Goal: Information Seeking & Learning: Find specific fact

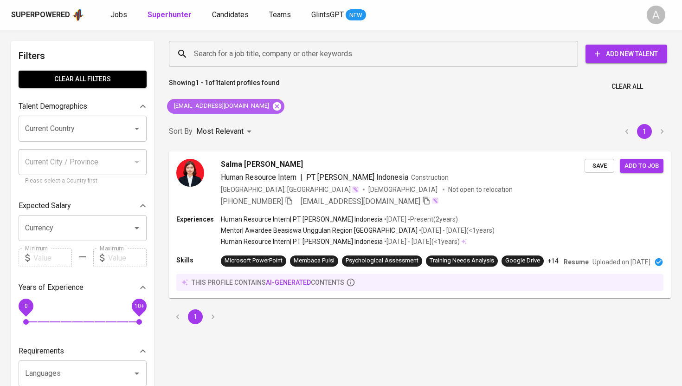
click at [272, 104] on icon at bounding box center [277, 106] width 10 height 10
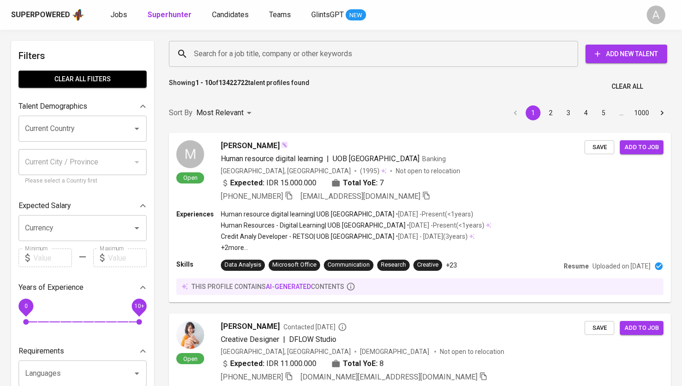
click at [273, 52] on input "Search for a job title, company or other keywords" at bounding box center [376, 54] width 369 height 18
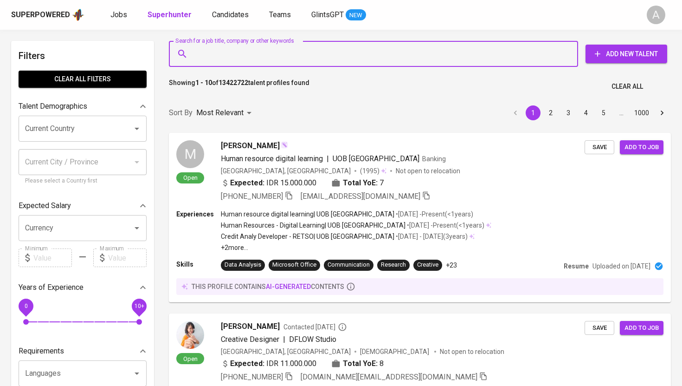
paste input "[EMAIL_ADDRESS][DOMAIN_NAME]"
type input "[EMAIL_ADDRESS][DOMAIN_NAME]"
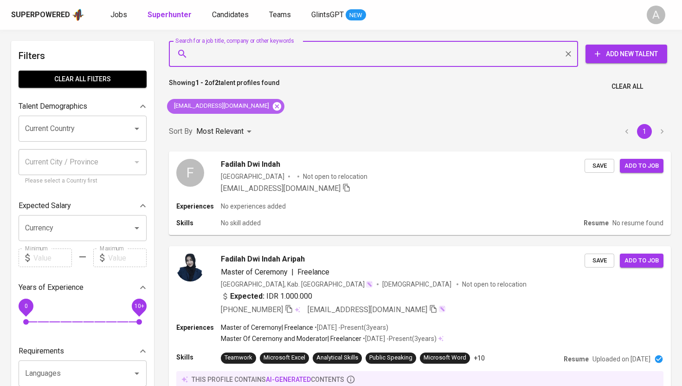
click at [272, 108] on icon at bounding box center [277, 106] width 10 height 10
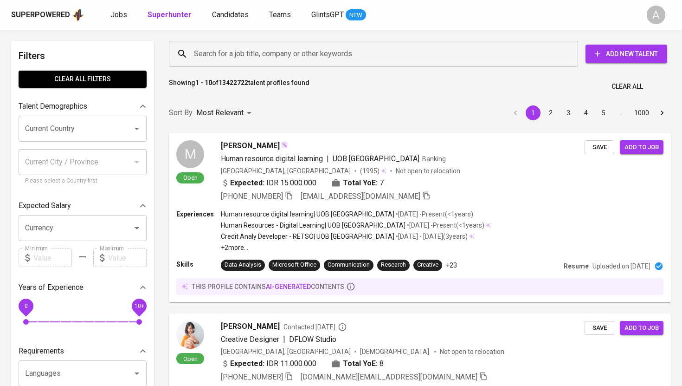
click at [265, 54] on input "Search for a job title, company or other keywords" at bounding box center [376, 54] width 369 height 18
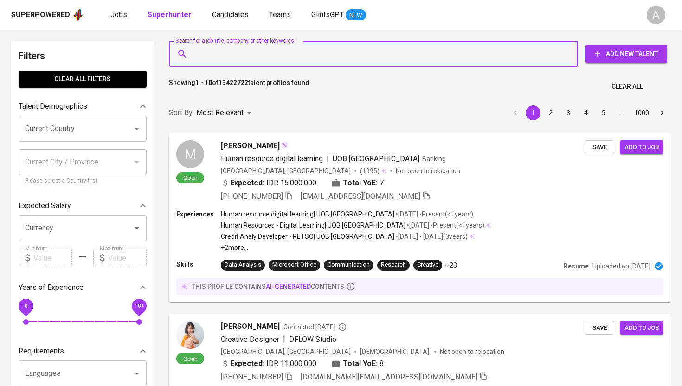
paste input "[EMAIL_ADDRESS][DOMAIN_NAME]"
type input "[EMAIL_ADDRESS][DOMAIN_NAME]"
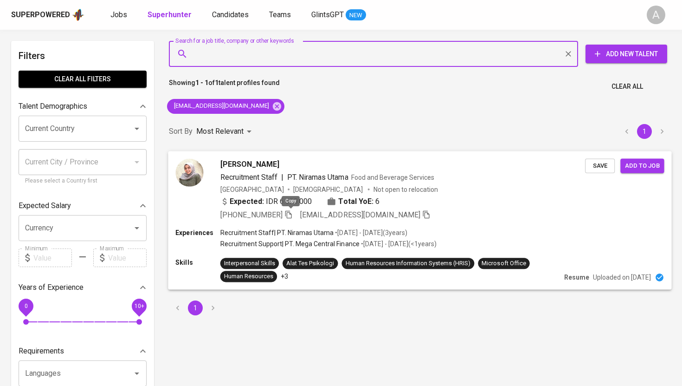
click at [292, 211] on icon "button" at bounding box center [289, 214] width 8 height 8
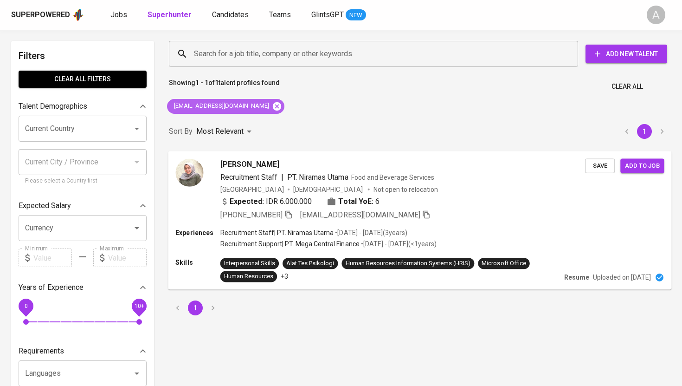
click at [273, 104] on icon at bounding box center [277, 106] width 8 height 8
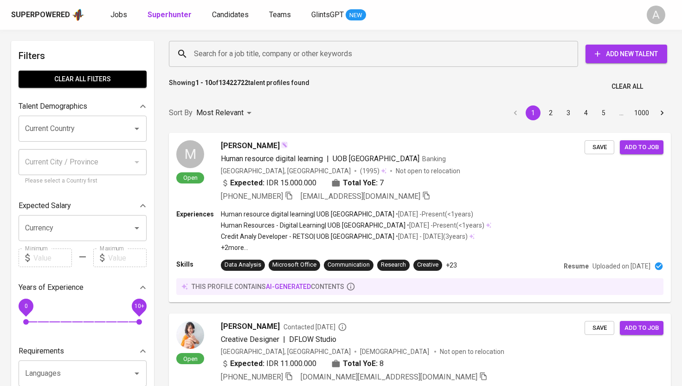
click at [271, 55] on input "Search for a job title, company or other keywords" at bounding box center [376, 54] width 369 height 18
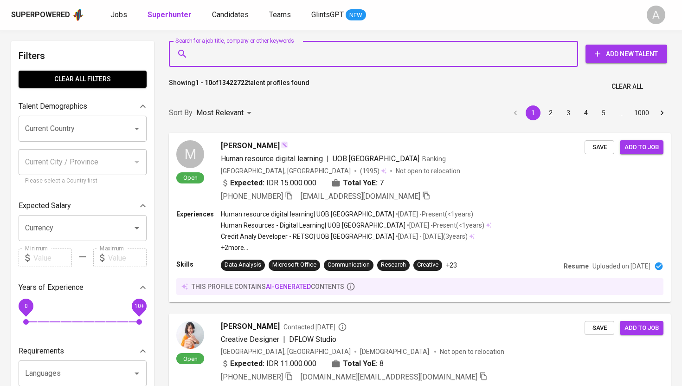
paste input "[EMAIL_ADDRESS][DOMAIN_NAME]"
type input "[EMAIL_ADDRESS][DOMAIN_NAME]"
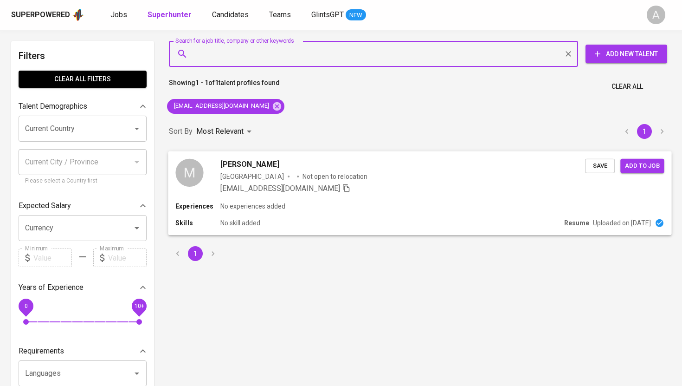
click at [351, 187] on div "[EMAIL_ADDRESS][DOMAIN_NAME]" at bounding box center [403, 187] width 365 height 11
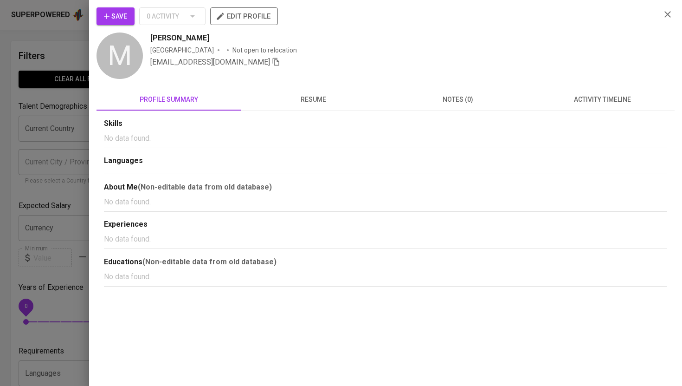
click at [304, 90] on button "resume" at bounding box center [313, 99] width 145 height 22
